Goal: Browse casually

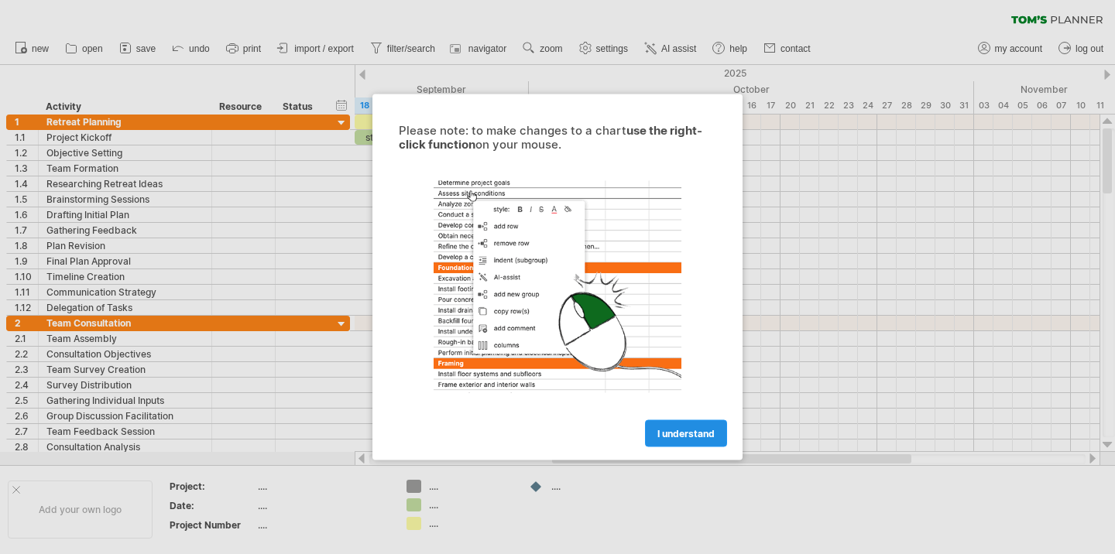
click at [663, 428] on span "I understand" at bounding box center [685, 434] width 57 height 12
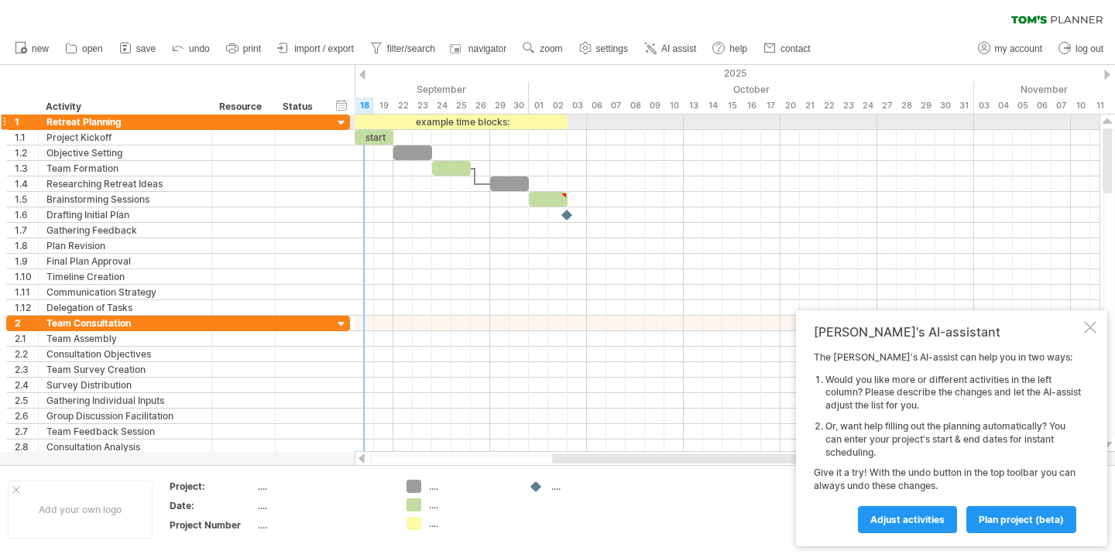
click at [340, 118] on div at bounding box center [342, 123] width 15 height 15
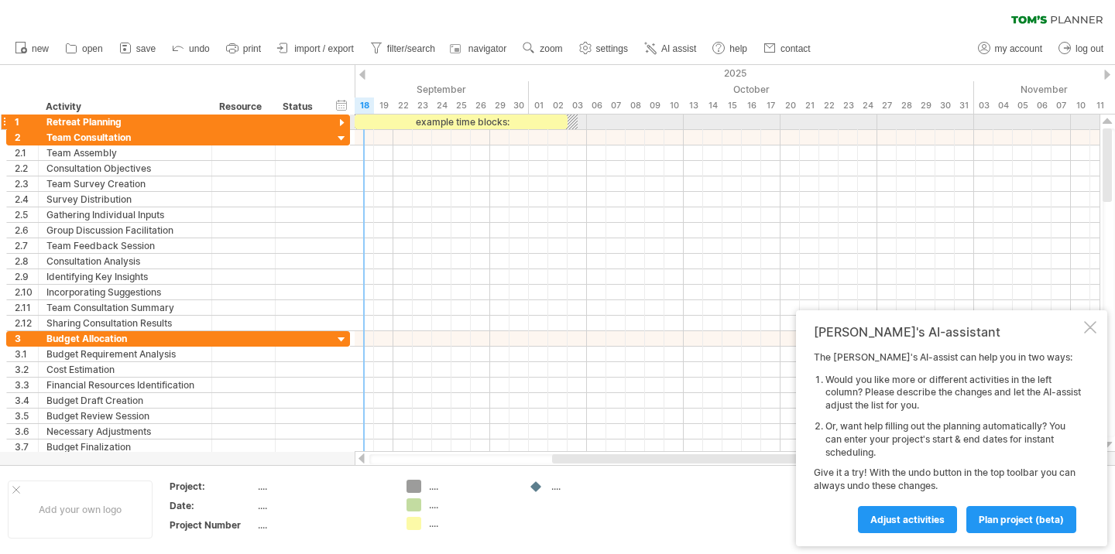
click at [340, 118] on div at bounding box center [342, 123] width 15 height 15
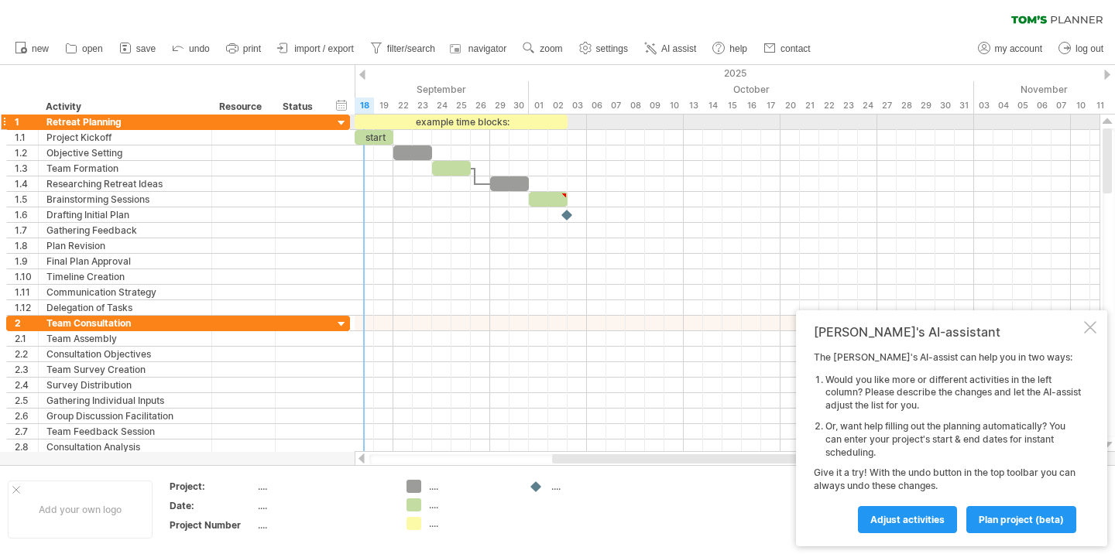
click at [340, 118] on div at bounding box center [342, 123] width 15 height 15
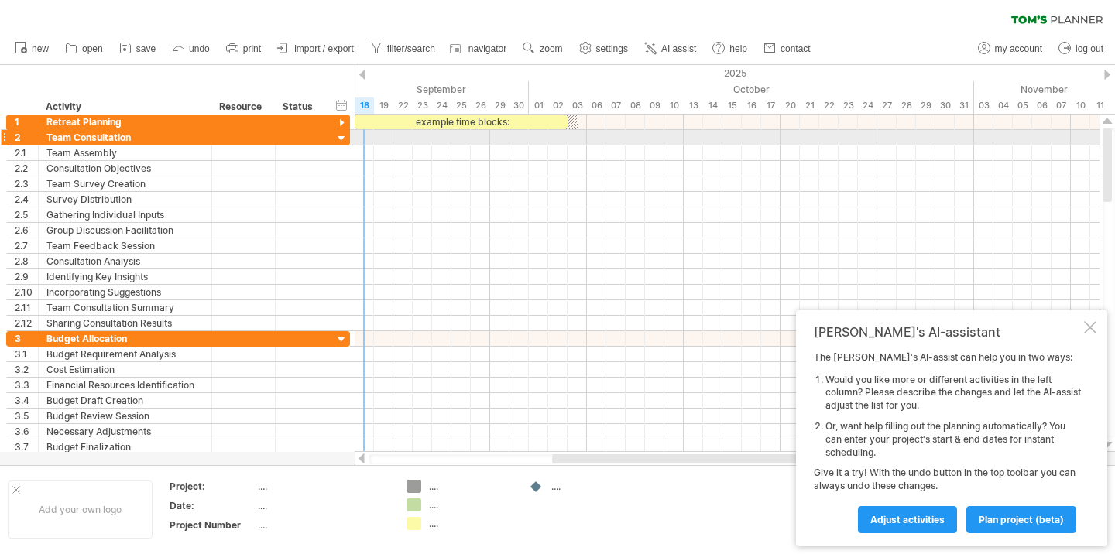
click at [341, 139] on div at bounding box center [342, 139] width 15 height 15
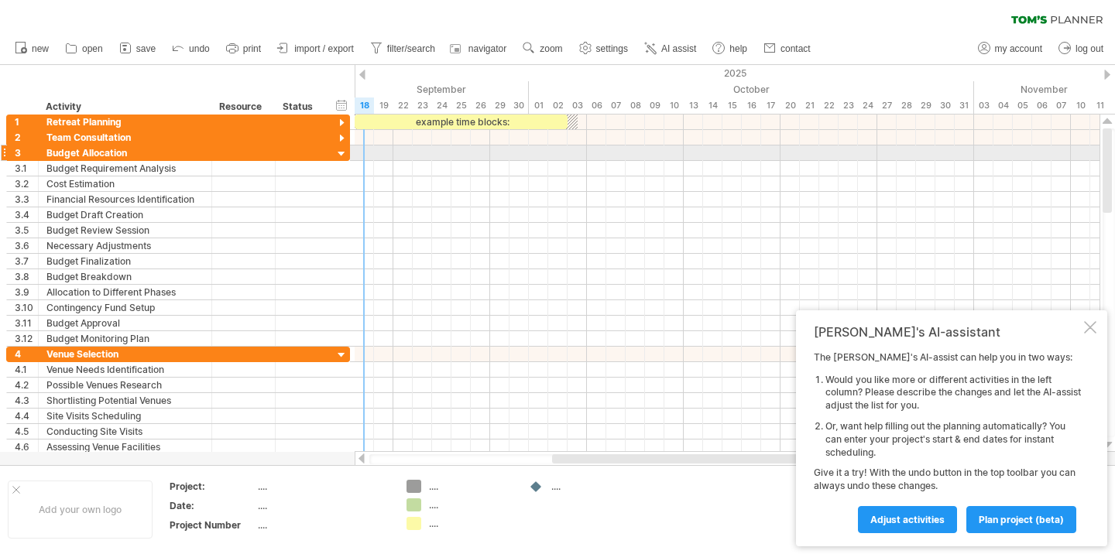
click at [340, 152] on div at bounding box center [342, 154] width 15 height 15
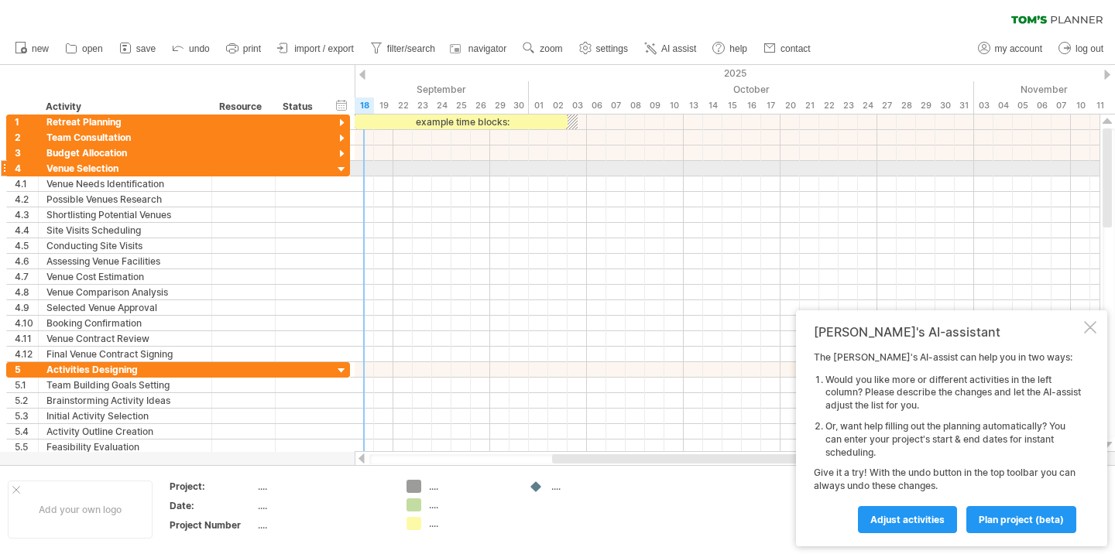
click at [342, 171] on div at bounding box center [342, 170] width 15 height 15
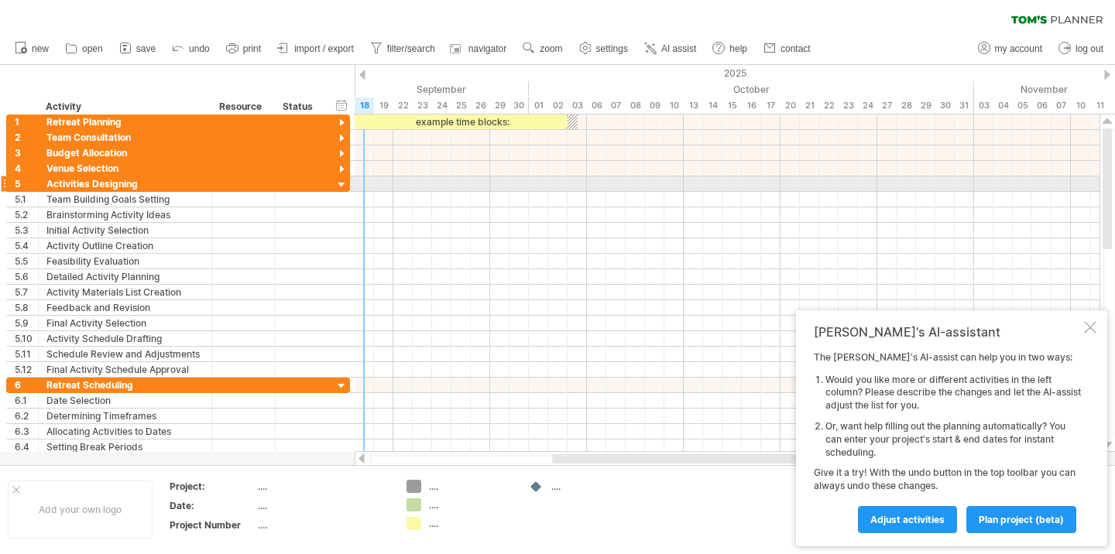
click at [342, 187] on div at bounding box center [342, 185] width 15 height 15
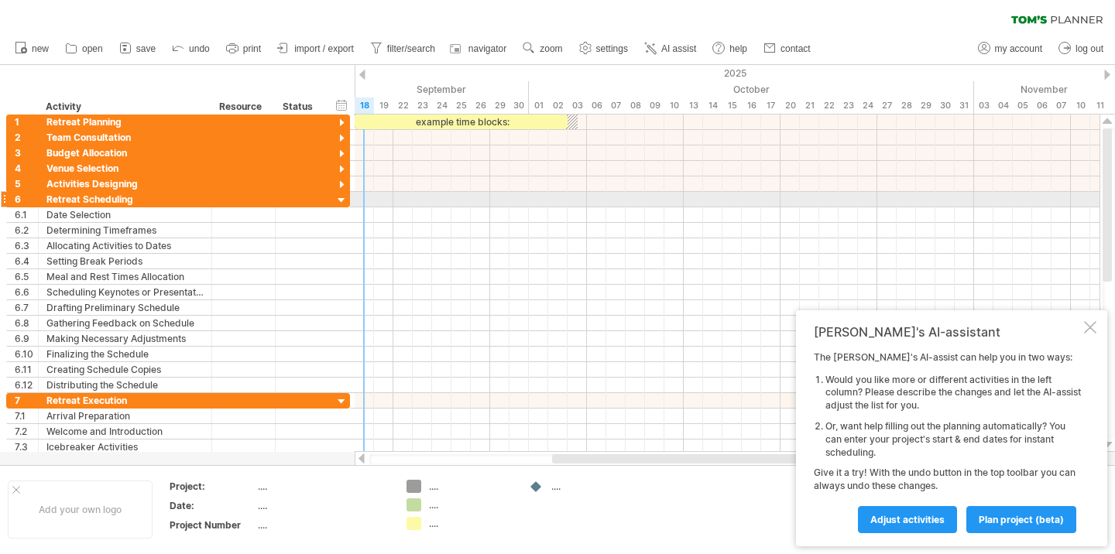
click at [342, 201] on div at bounding box center [342, 201] width 15 height 15
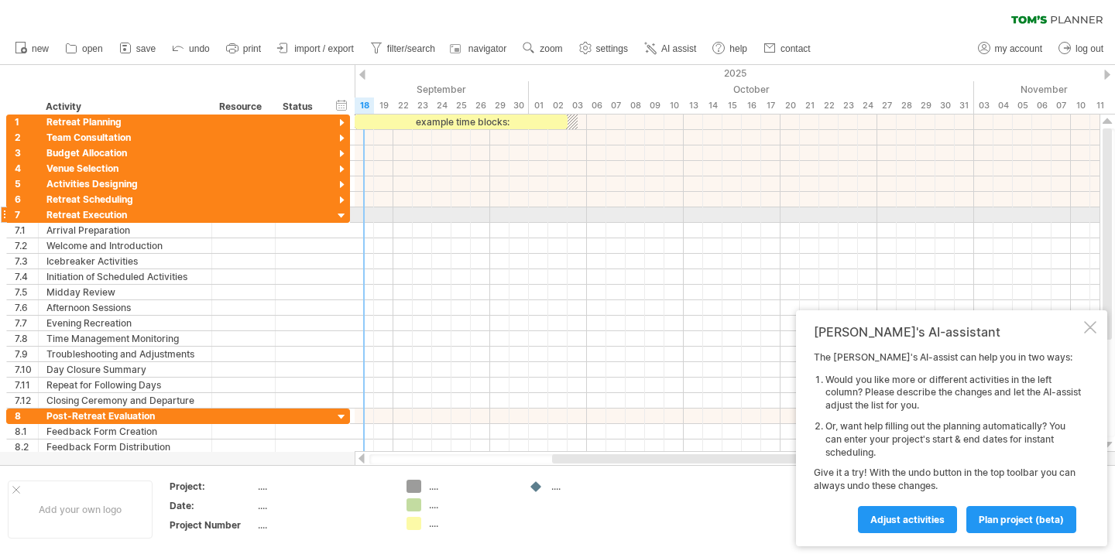
click at [344, 218] on div at bounding box center [342, 216] width 15 height 15
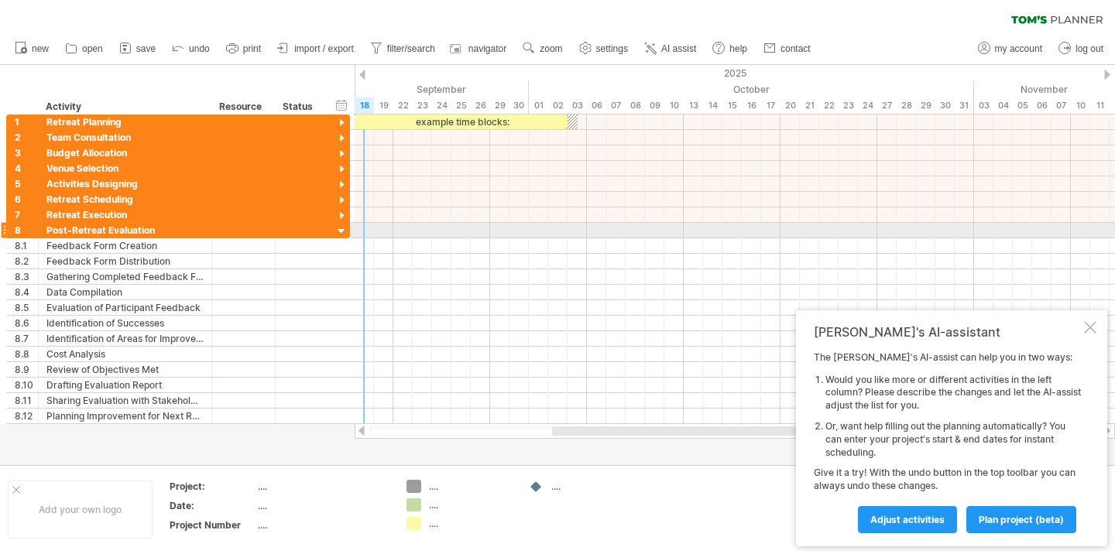
click at [342, 232] on div at bounding box center [342, 232] width 15 height 15
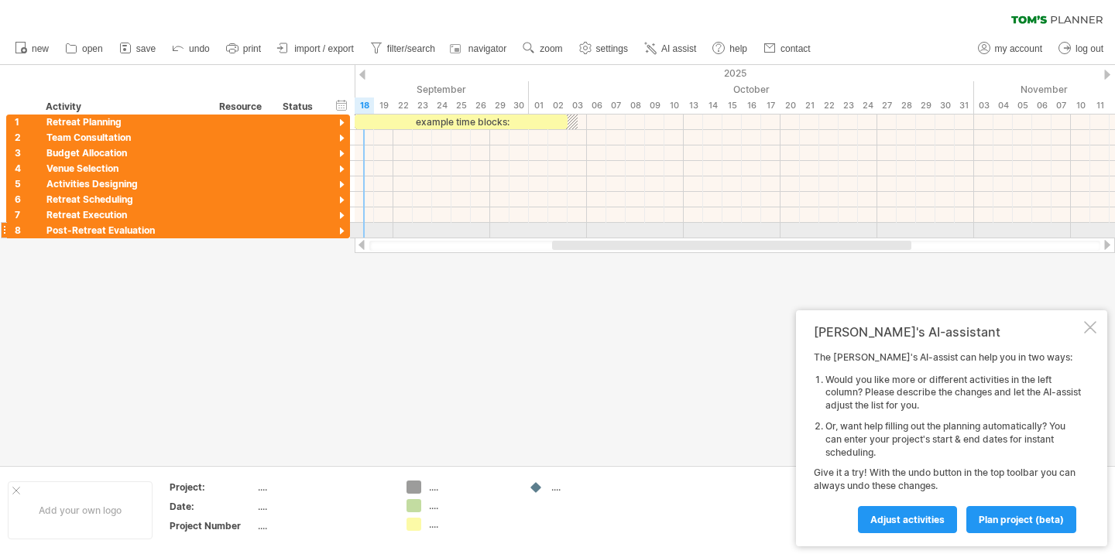
click at [342, 232] on div at bounding box center [342, 232] width 15 height 15
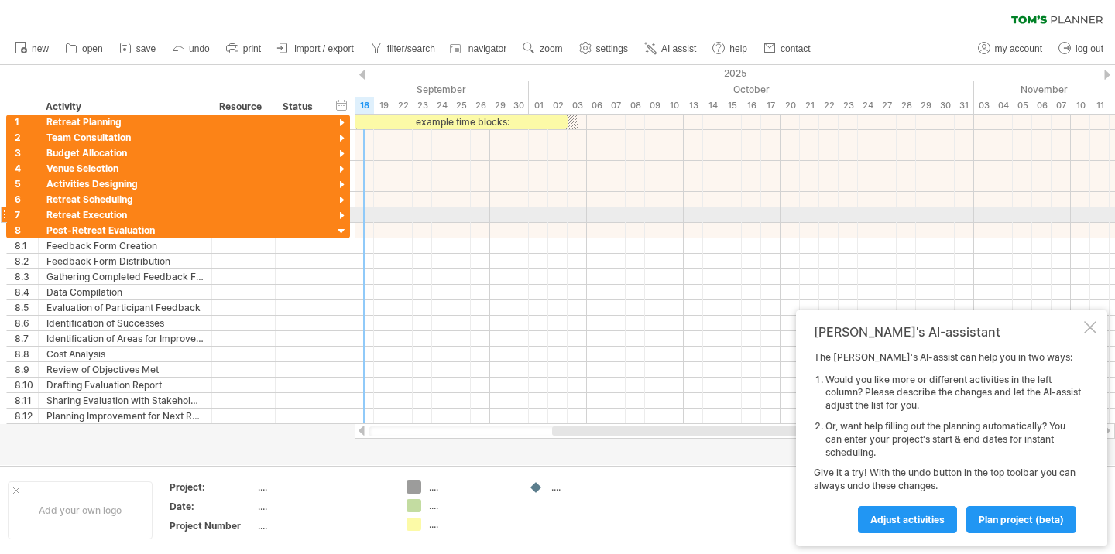
click at [345, 215] on div at bounding box center [342, 216] width 15 height 15
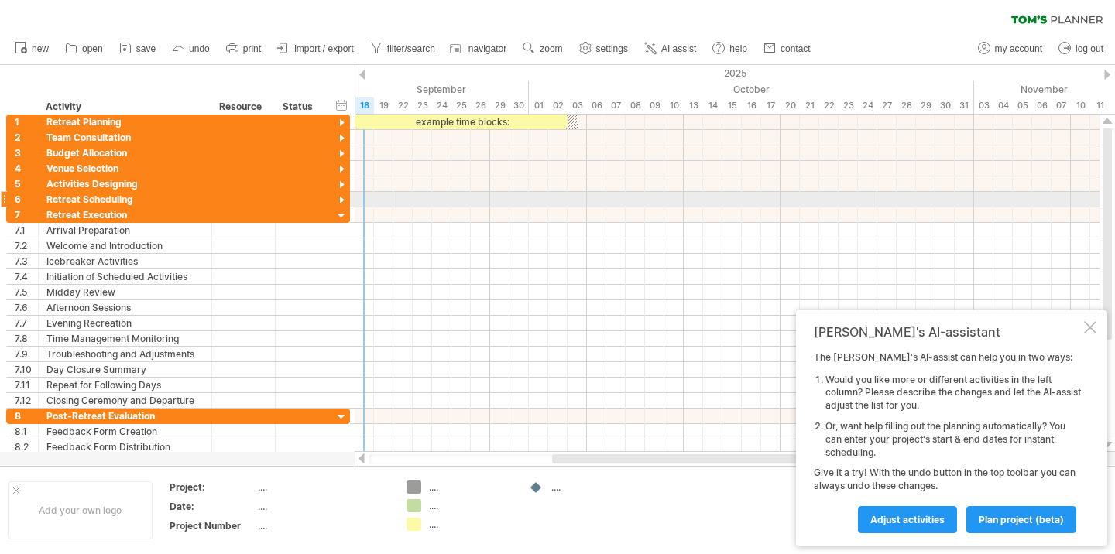
click at [341, 201] on div at bounding box center [342, 201] width 15 height 15
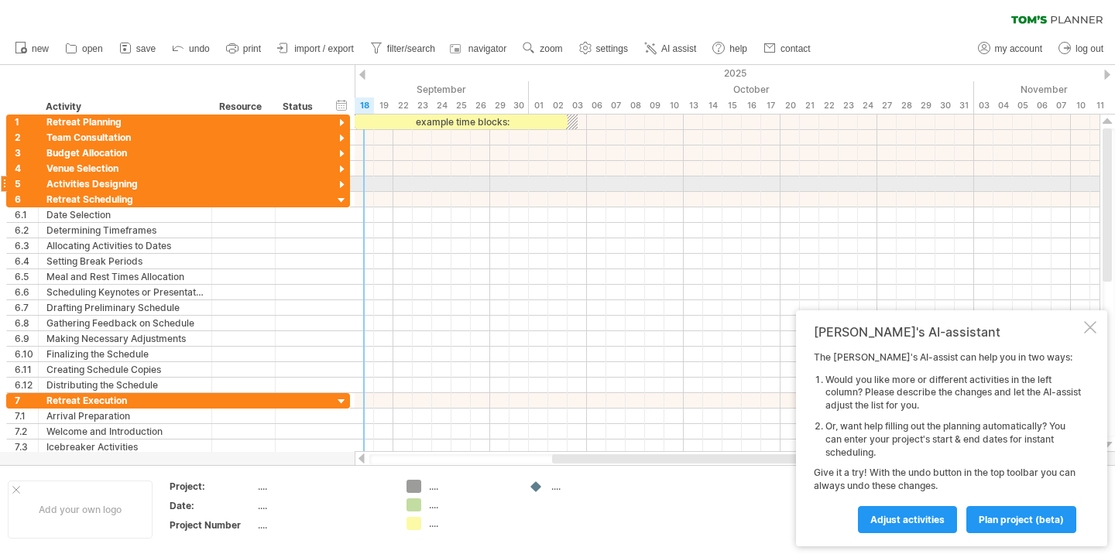
click at [344, 187] on div at bounding box center [342, 185] width 15 height 15
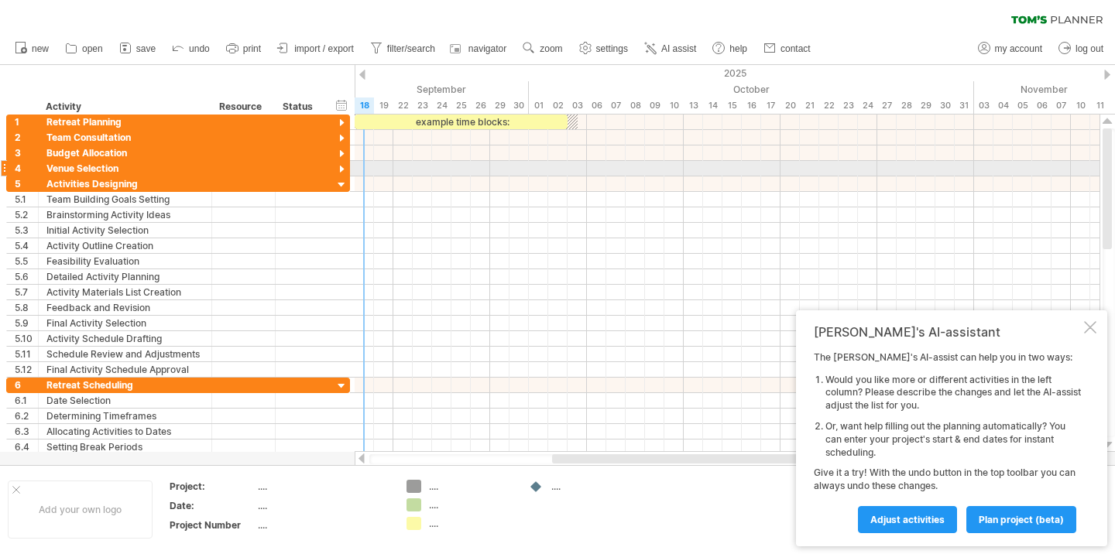
click at [343, 170] on div at bounding box center [342, 170] width 15 height 15
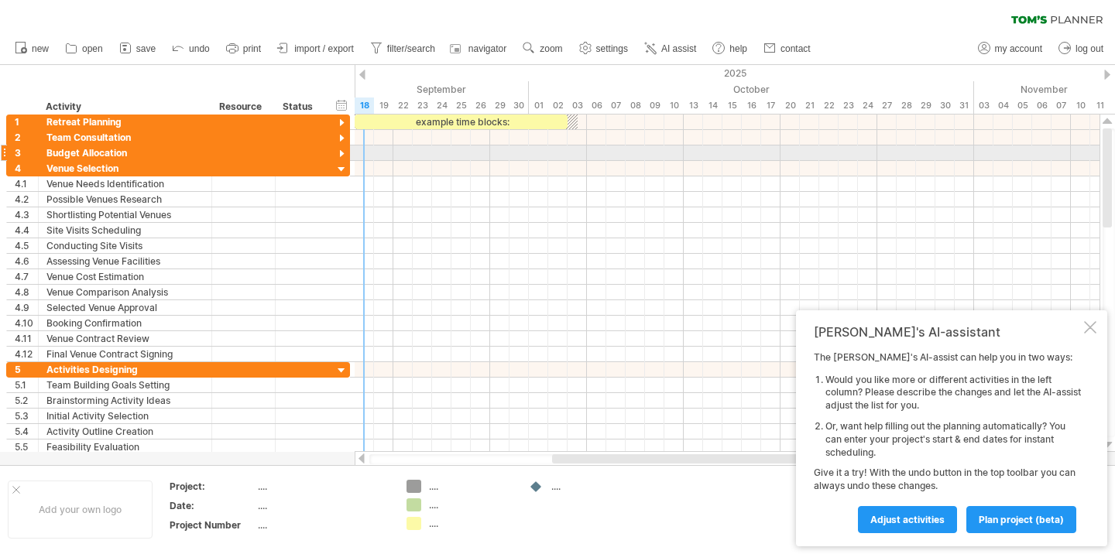
click at [343, 152] on div at bounding box center [342, 154] width 15 height 15
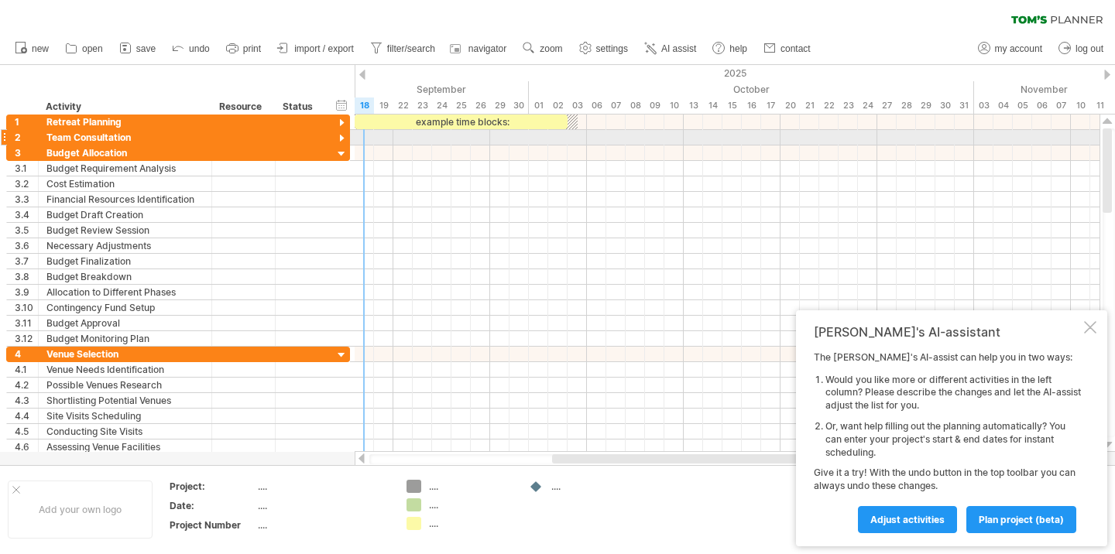
click at [343, 141] on div at bounding box center [342, 139] width 15 height 15
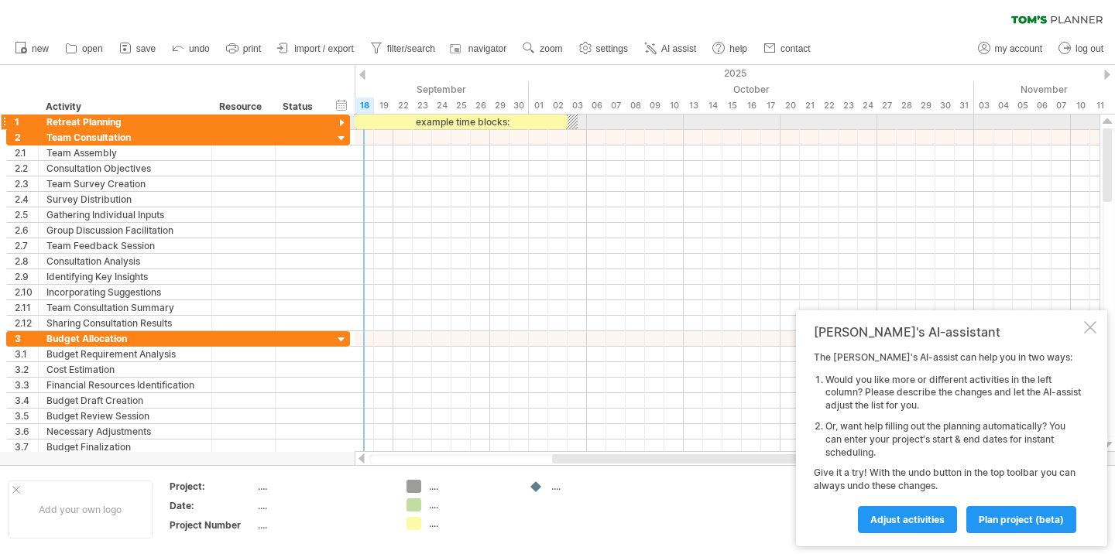
click at [342, 125] on div at bounding box center [342, 123] width 15 height 15
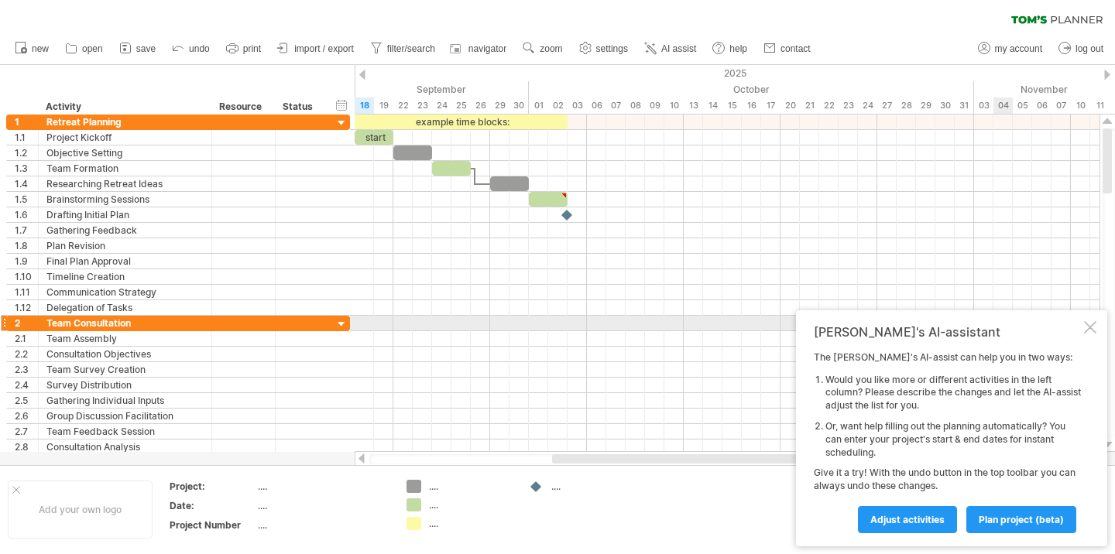
click at [1090, 328] on div at bounding box center [1090, 327] width 12 height 12
